Goal: Task Accomplishment & Management: Complete application form

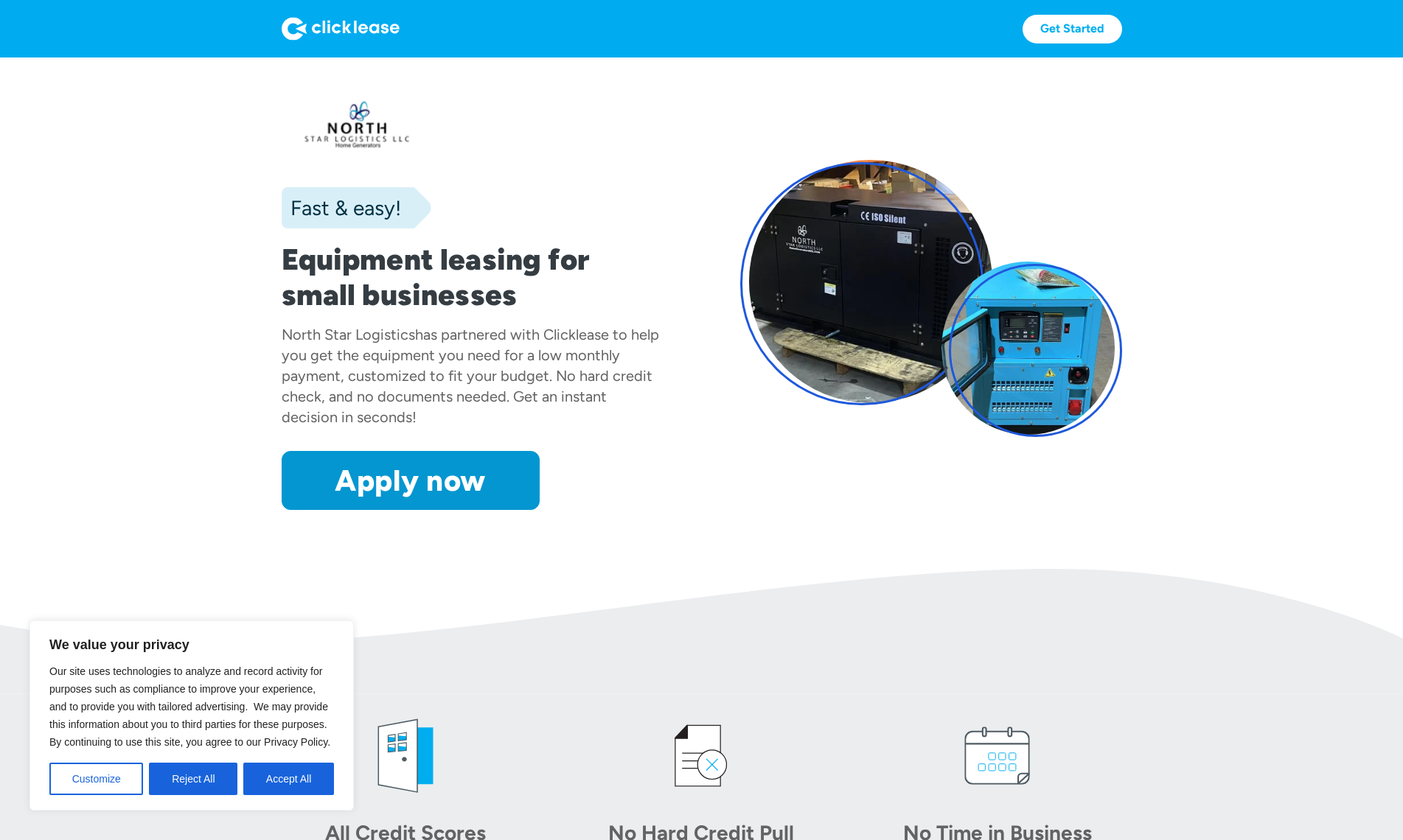
click at [278, 783] on button "Accept All" at bounding box center [289, 779] width 91 height 32
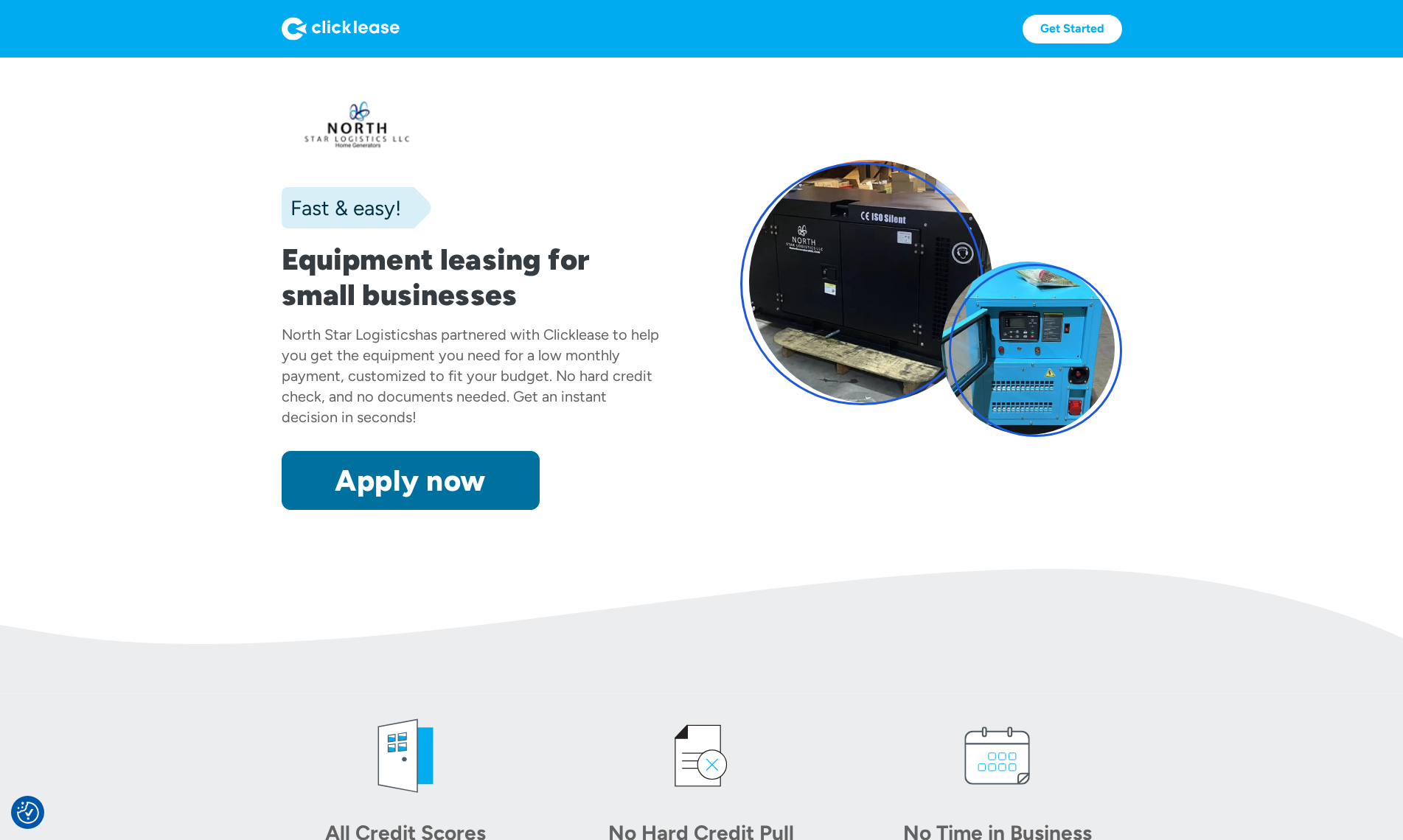
click at [389, 490] on link "Apply now" at bounding box center [410, 480] width 258 height 59
